Goal: Task Accomplishment & Management: Use online tool/utility

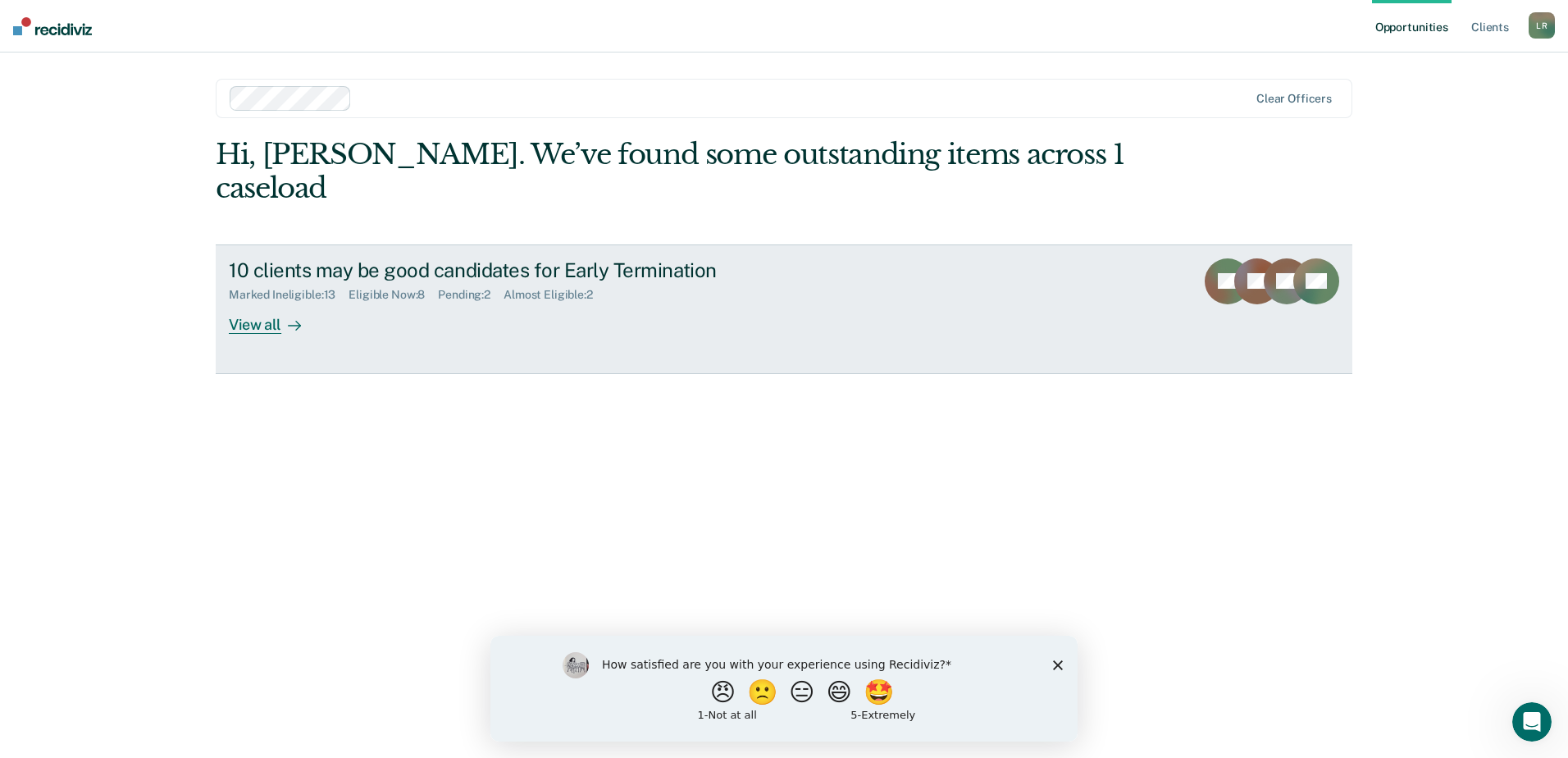
click at [271, 302] on div "View all" at bounding box center [275, 318] width 92 height 32
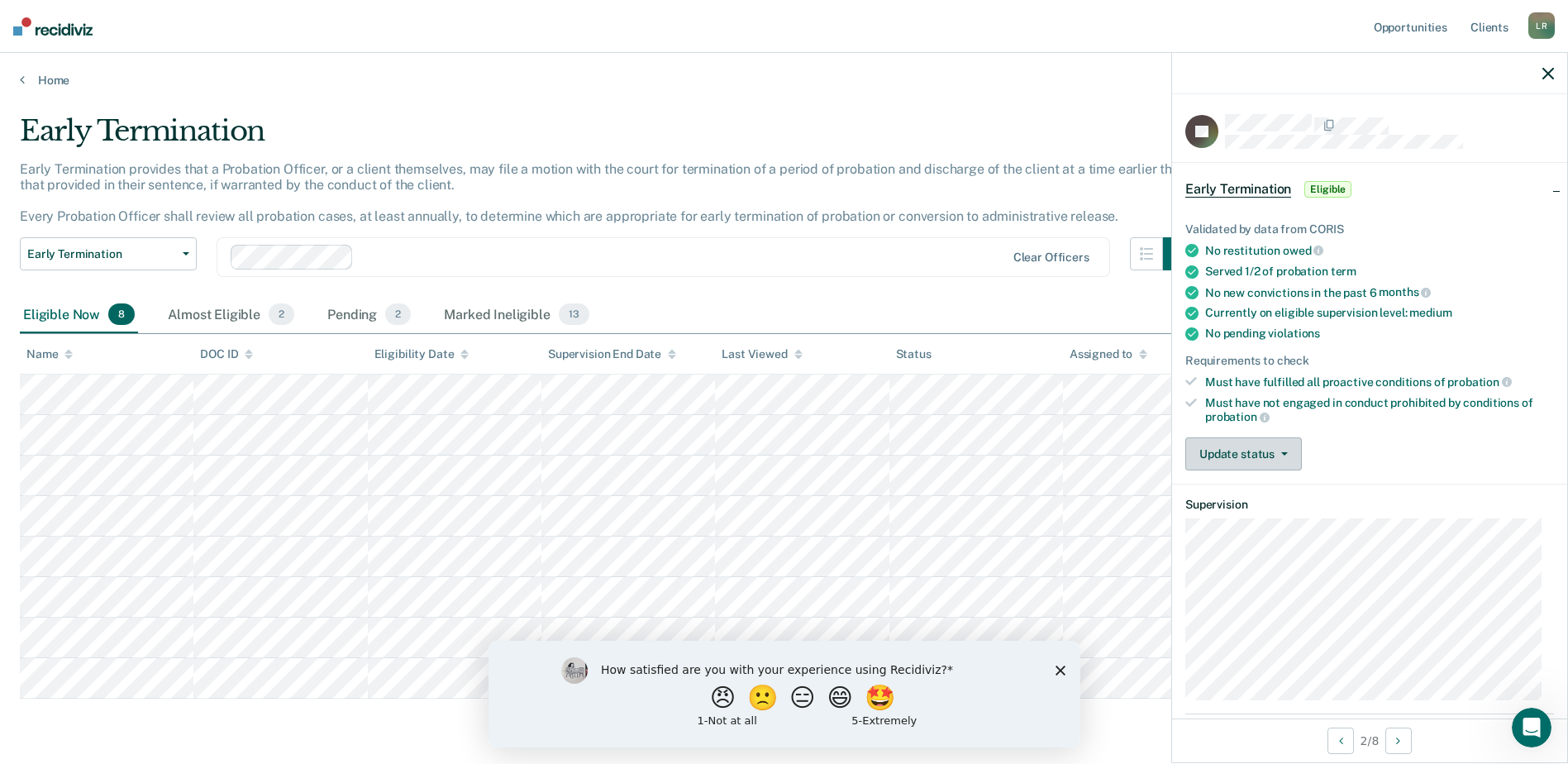
click at [1234, 457] on button "Update status" at bounding box center [1243, 454] width 116 height 33
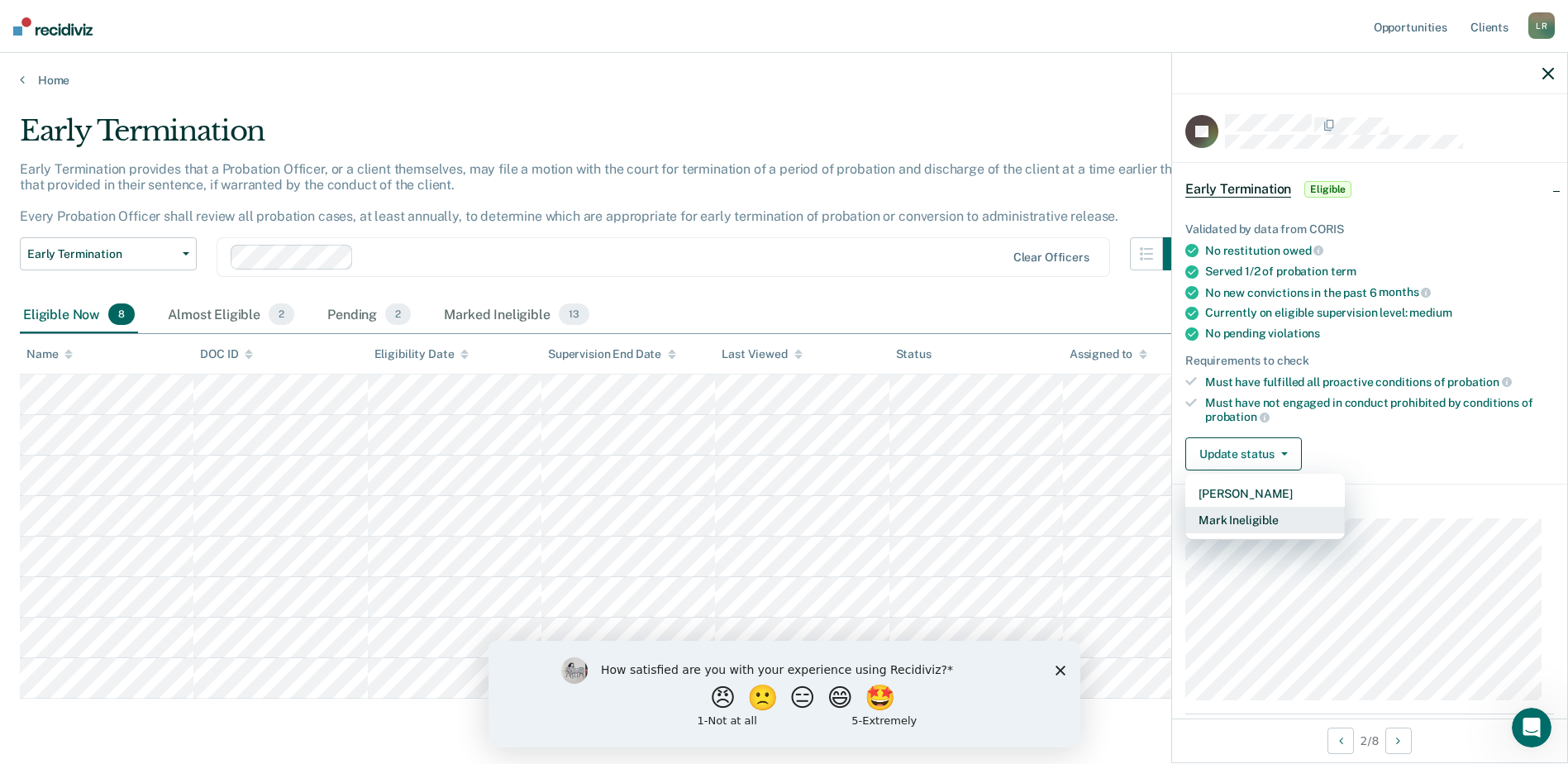
click at [1234, 517] on button "Mark Ineligible" at bounding box center [1265, 520] width 160 height 26
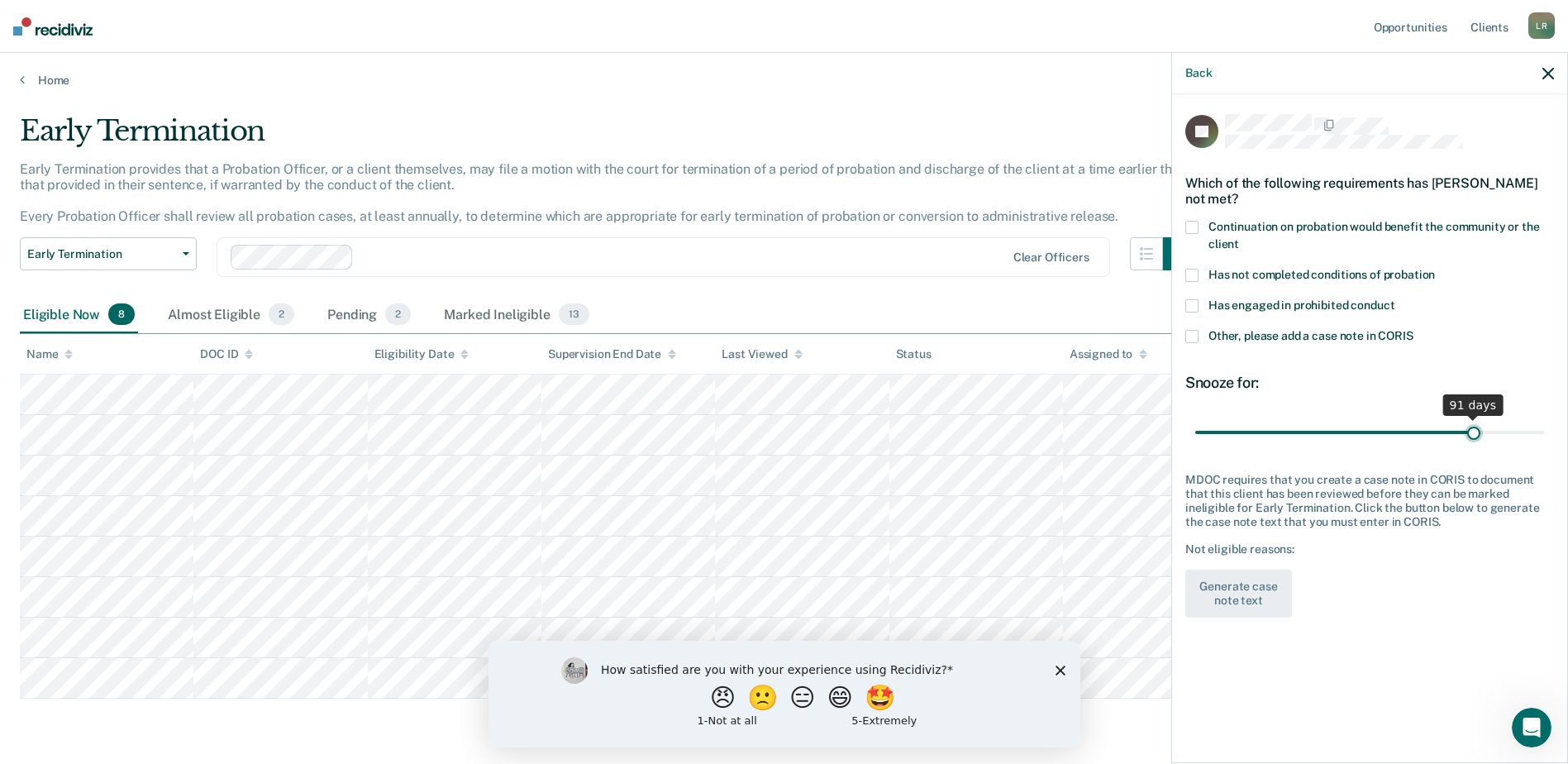
drag, startPoint x: 1287, startPoint y: 428, endPoint x: 1475, endPoint y: 426, distance: 188.0
click at [1475, 426] on input "range" at bounding box center [1369, 431] width 349 height 29
type input "90"
click at [1199, 275] on label "Has not completed conditions of probation" at bounding box center [1369, 278] width 369 height 17
click at [1198, 227] on label "Continuation on probation would benefit the community or the client" at bounding box center [1369, 238] width 369 height 35
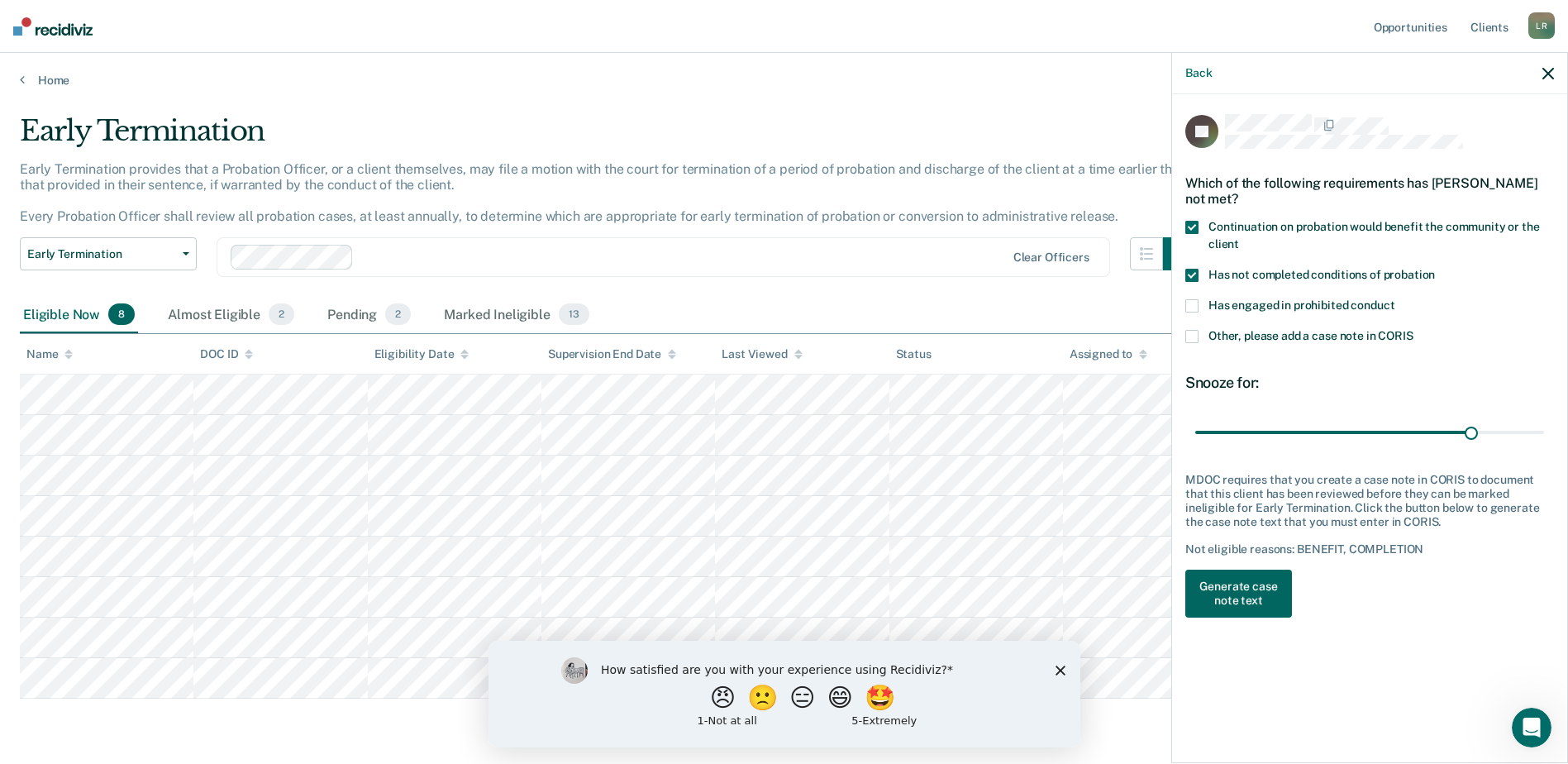
click at [1261, 587] on button "Generate case note text" at bounding box center [1238, 593] width 107 height 48
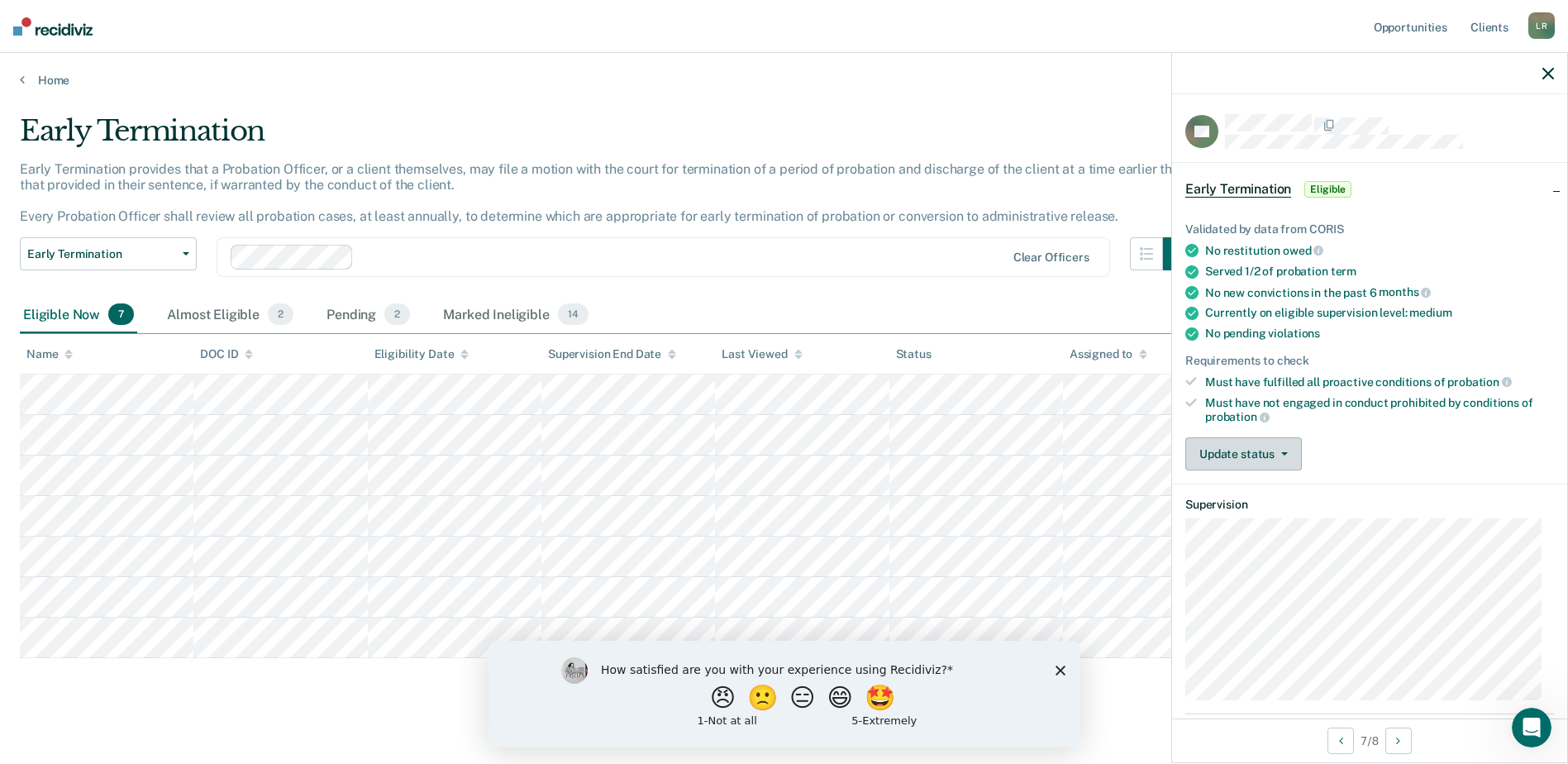
click at [1243, 454] on button "Update status" at bounding box center [1243, 454] width 116 height 33
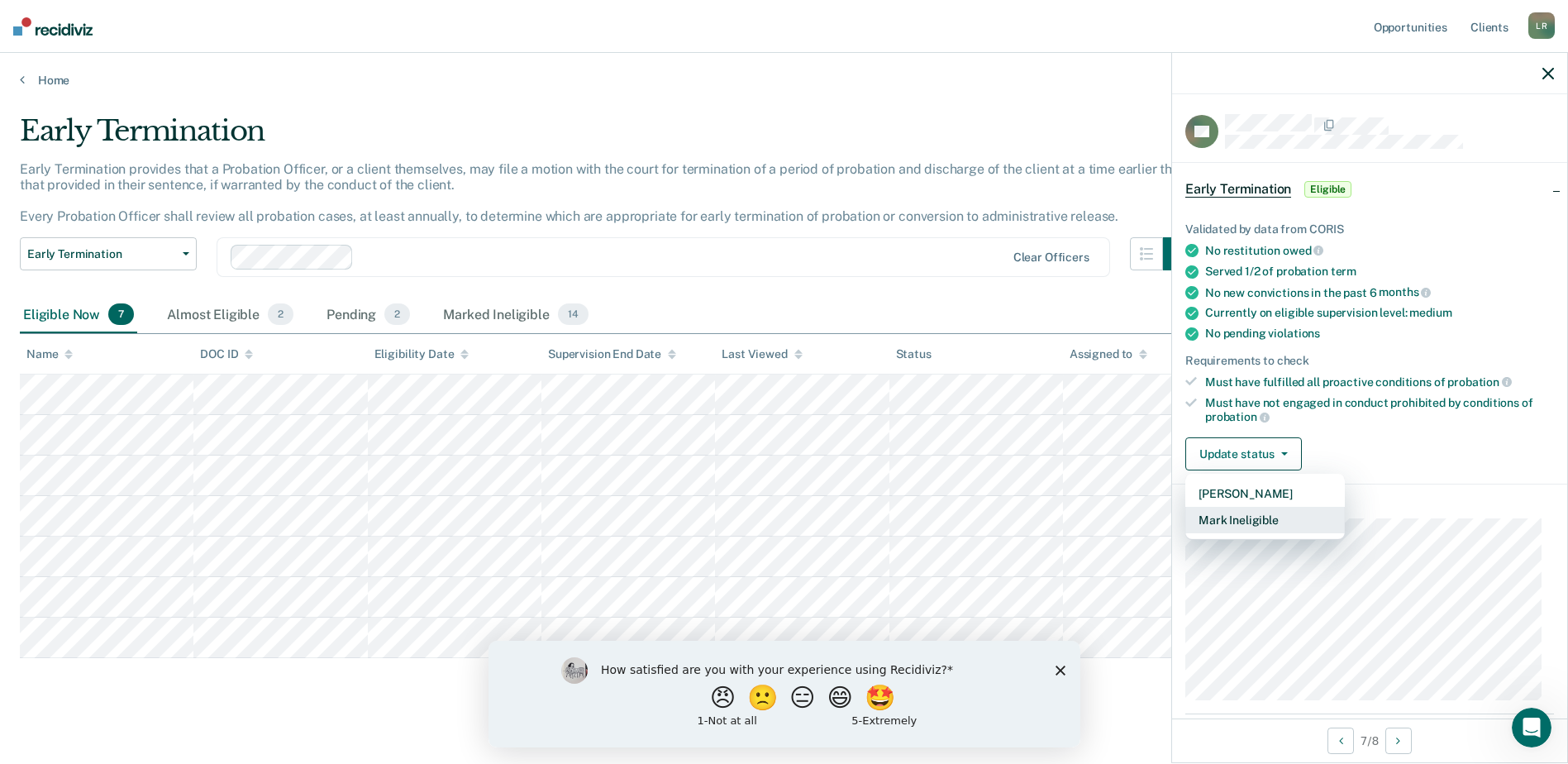
click at [1243, 516] on button "Mark Ineligible" at bounding box center [1265, 520] width 160 height 26
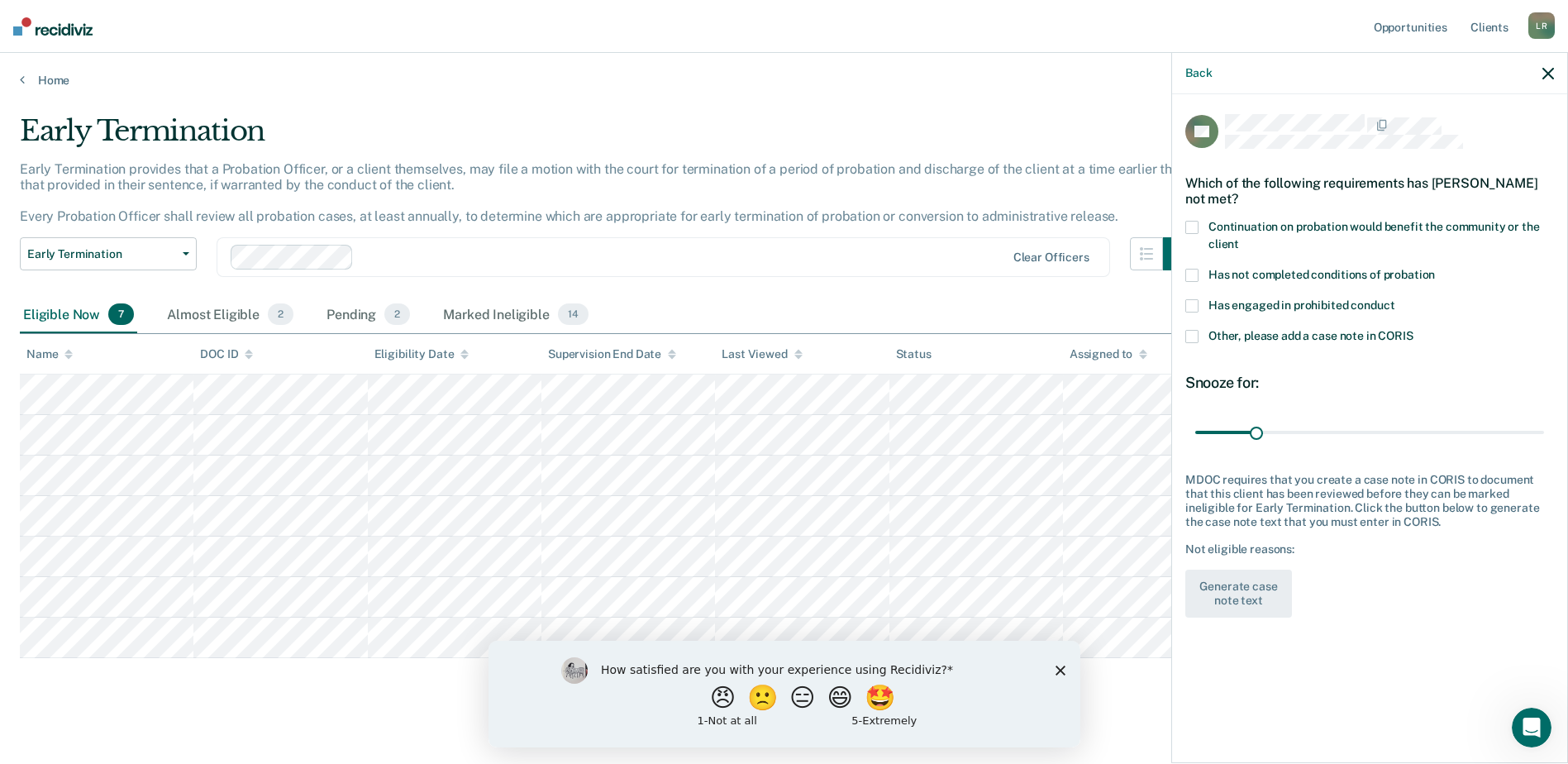
click at [1198, 306] on label "Has engaged in prohibited conduct" at bounding box center [1369, 308] width 369 height 17
click at [1195, 279] on span at bounding box center [1191, 275] width 13 height 13
click at [1193, 227] on span at bounding box center [1191, 227] width 13 height 13
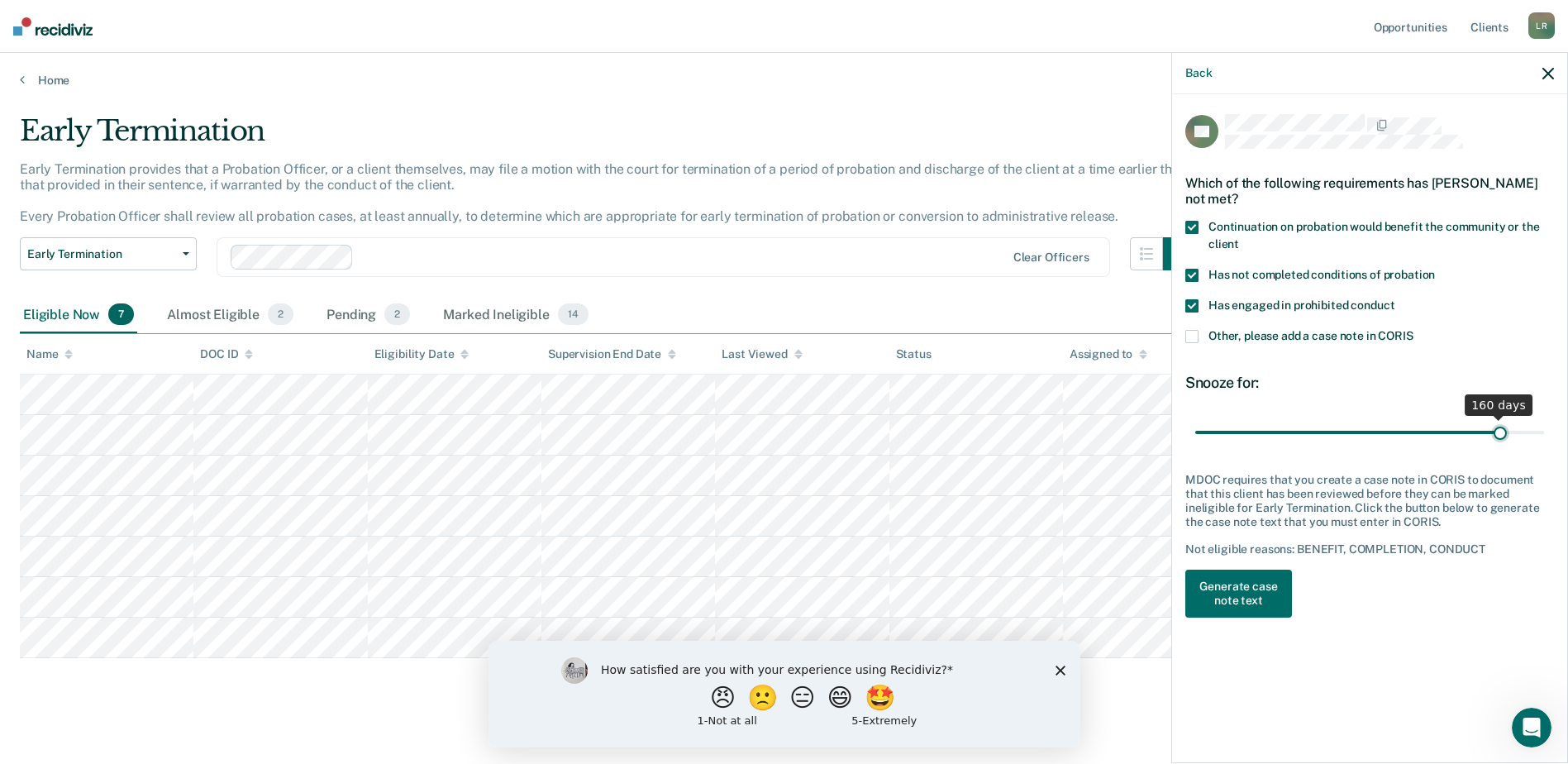
drag, startPoint x: 1256, startPoint y: 425, endPoint x: 1500, endPoint y: 408, distance: 244.6
type input "160"
click at [1500, 418] on input "range" at bounding box center [1369, 431] width 349 height 29
click at [1243, 590] on button "Generate case note text" at bounding box center [1238, 593] width 107 height 48
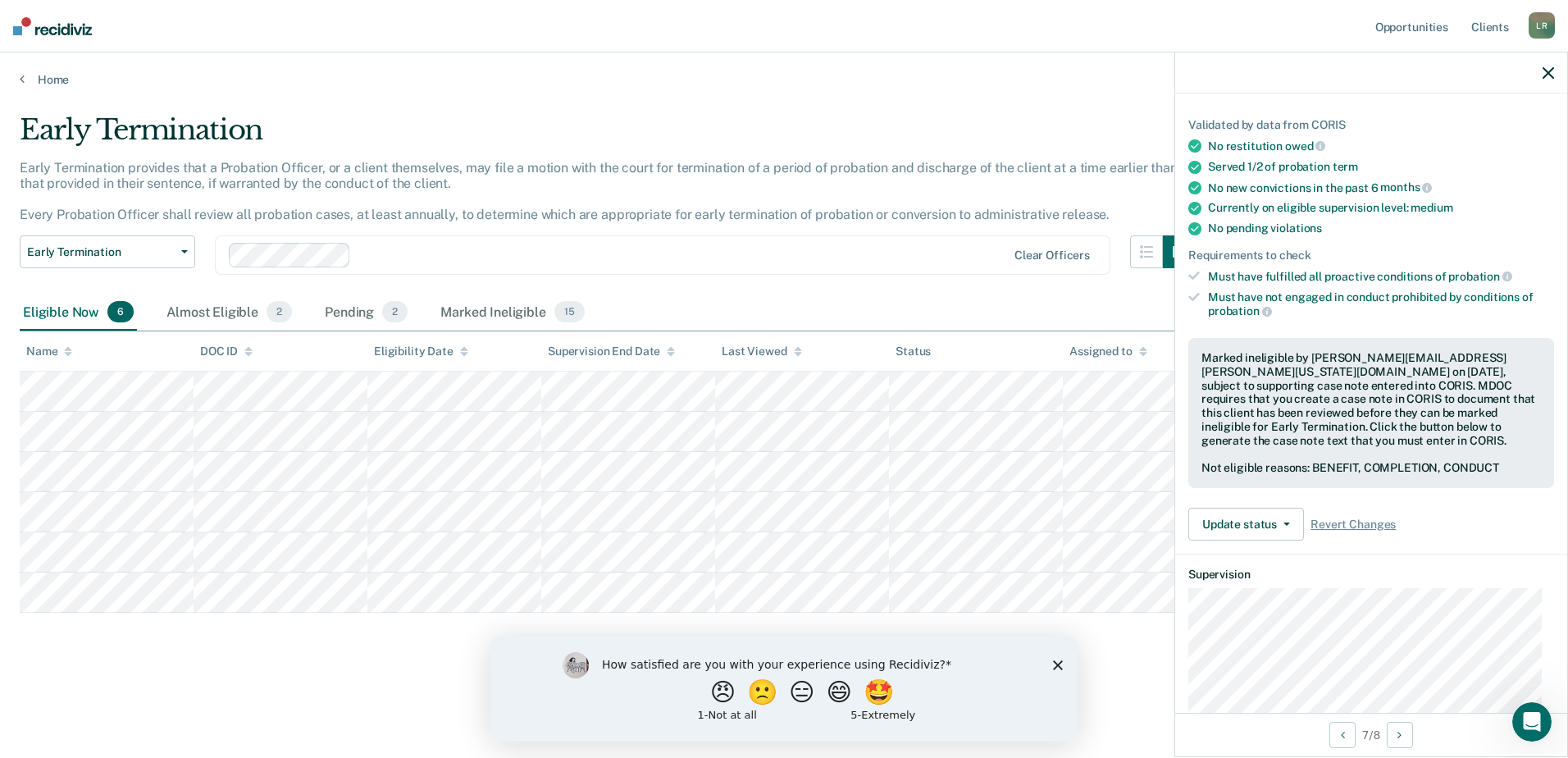
scroll to position [165, 0]
